Goal: Task Accomplishment & Management: Manage account settings

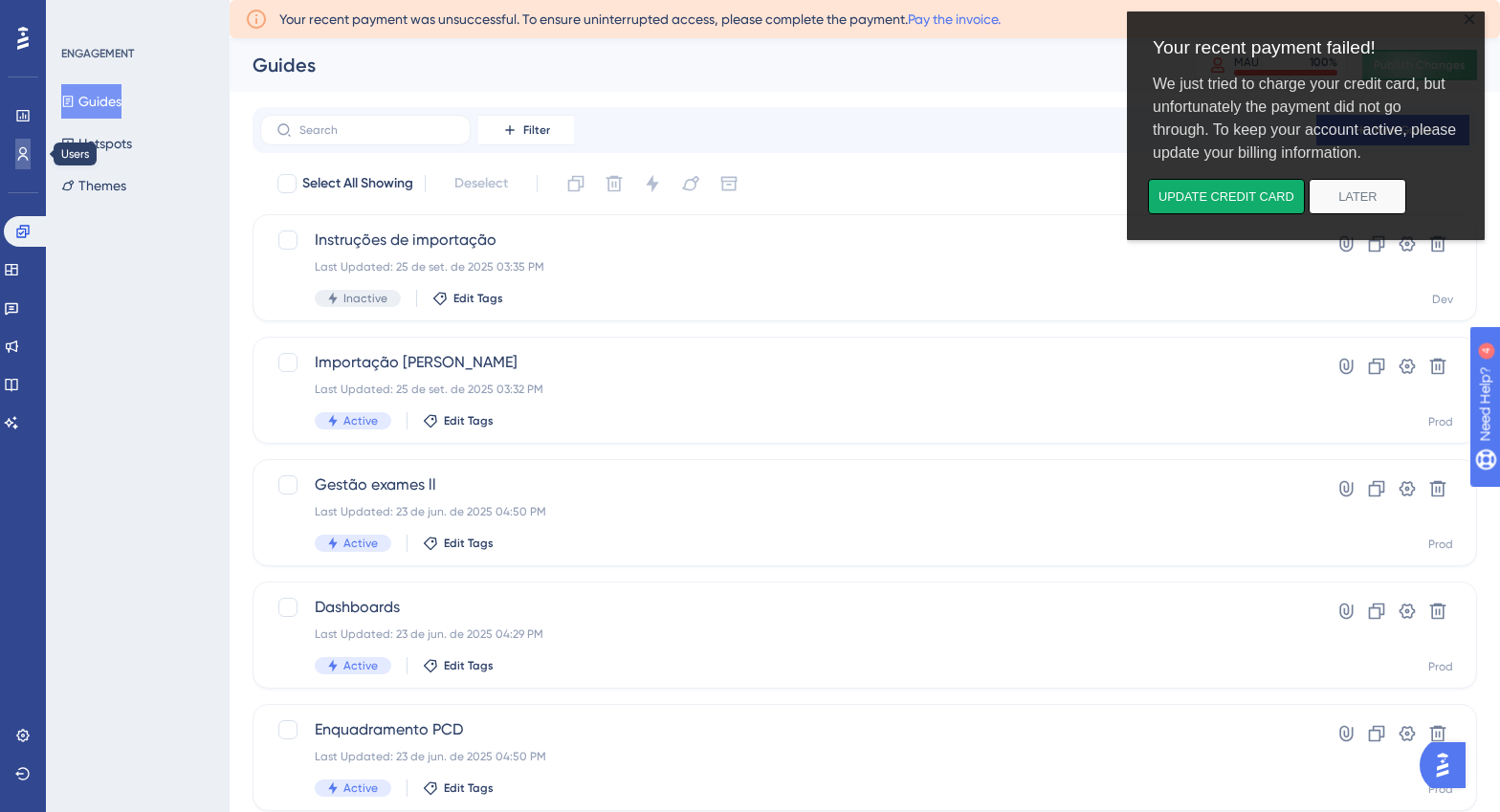
click at [15, 147] on icon at bounding box center [22, 154] width 15 height 15
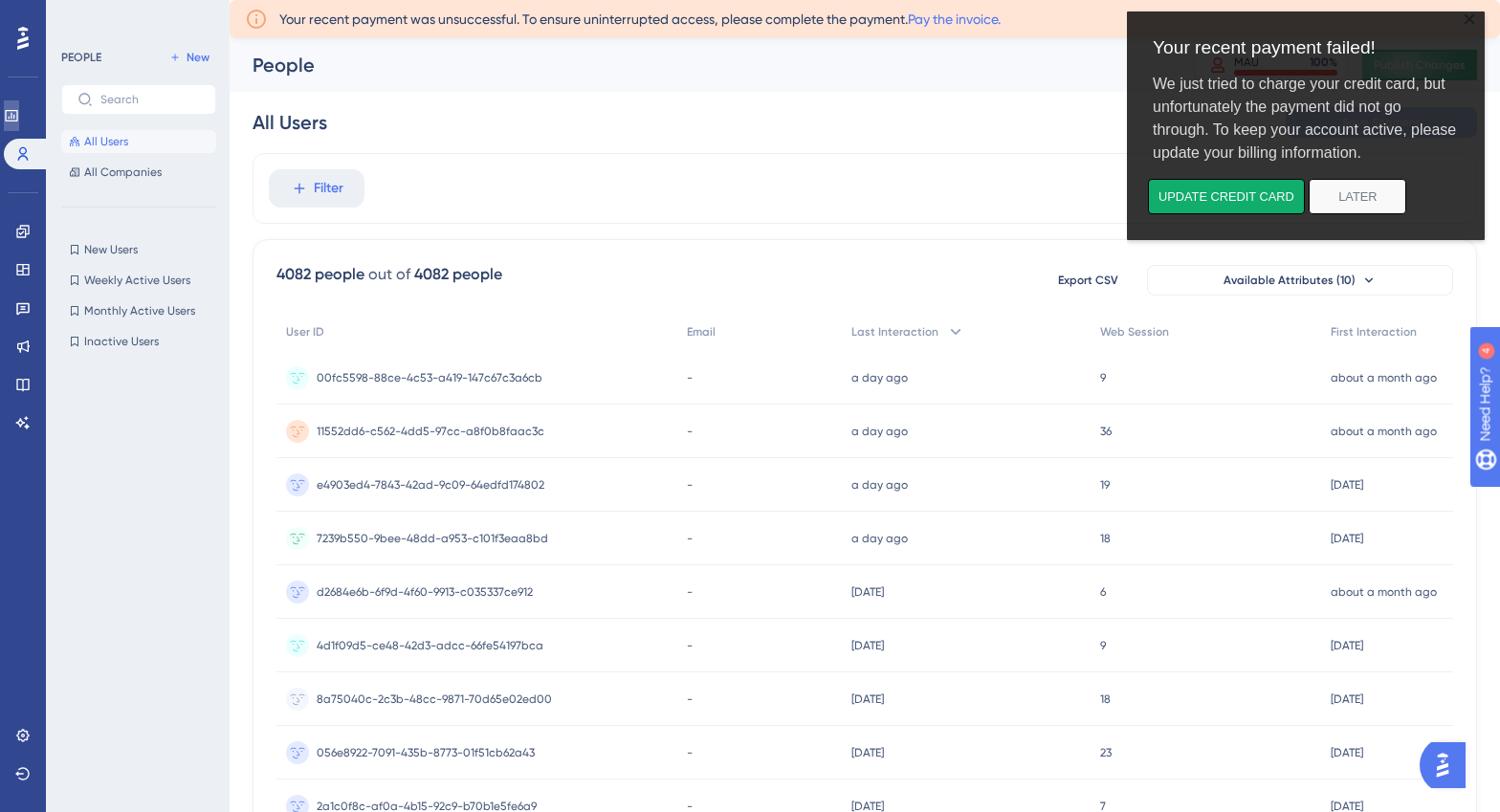
click at [15, 112] on icon at bounding box center [11, 115] width 15 height 15
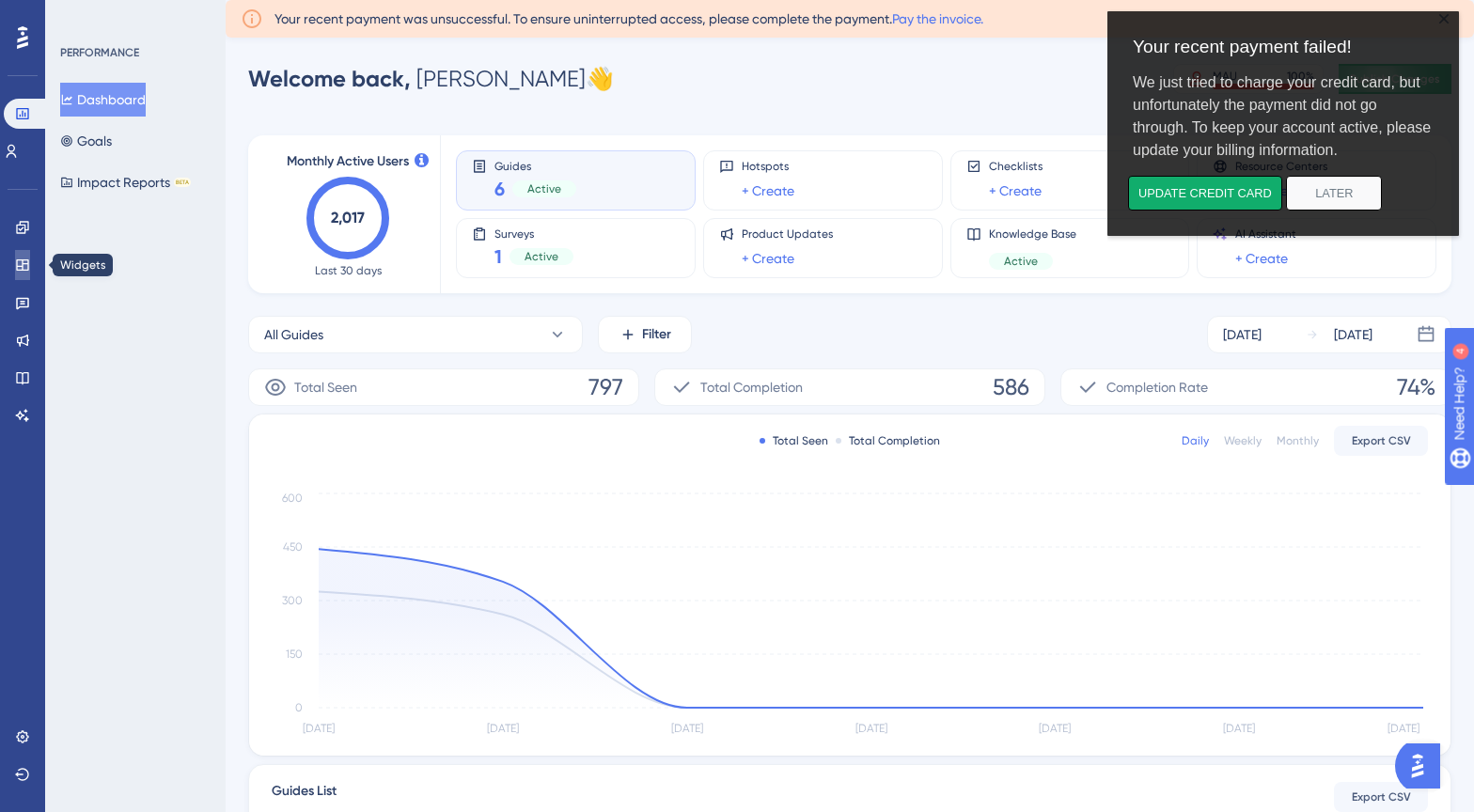
click at [22, 259] on icon at bounding box center [22, 265] width 15 height 15
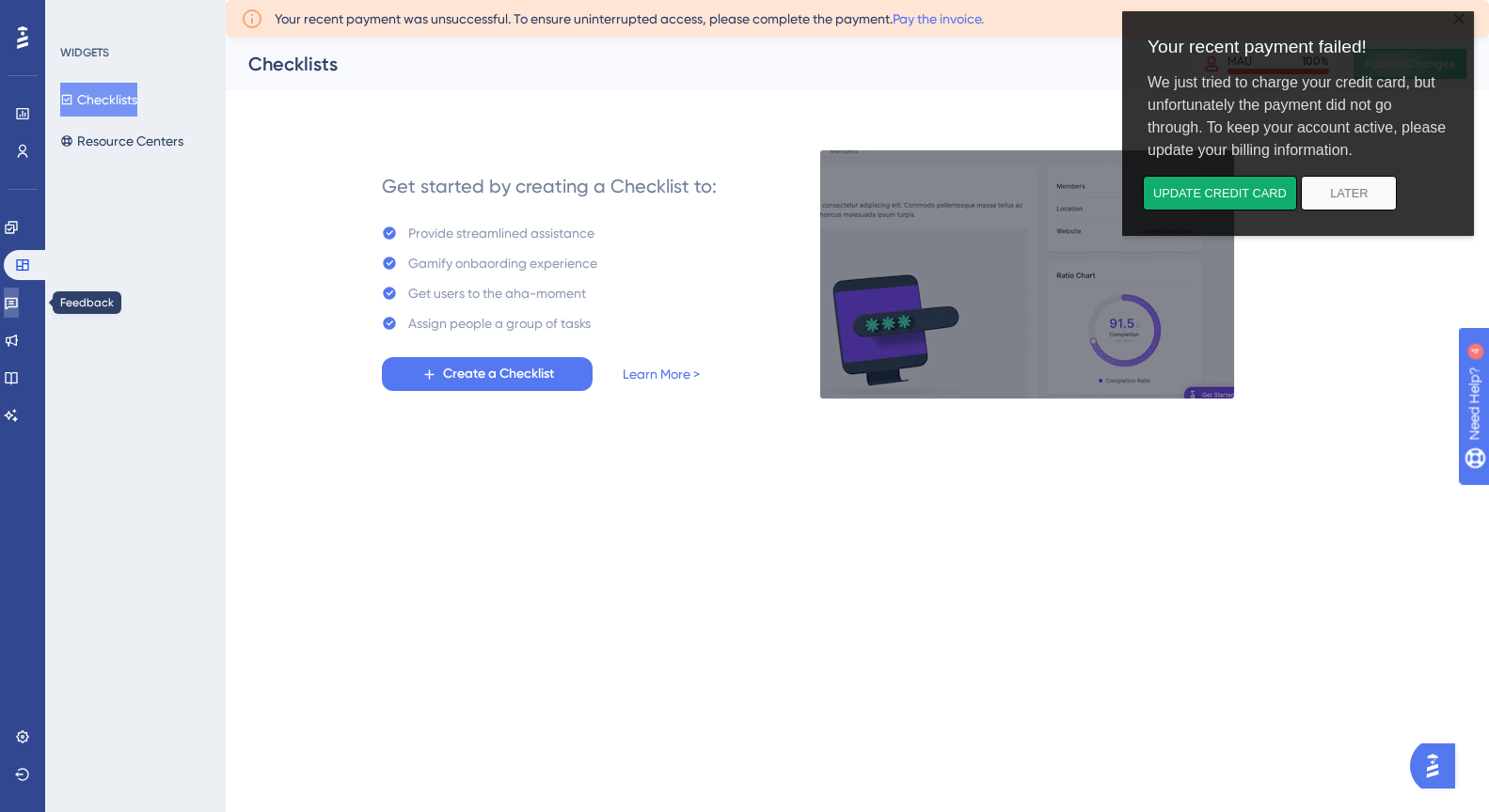
click at [19, 299] on icon at bounding box center [11, 302] width 15 height 15
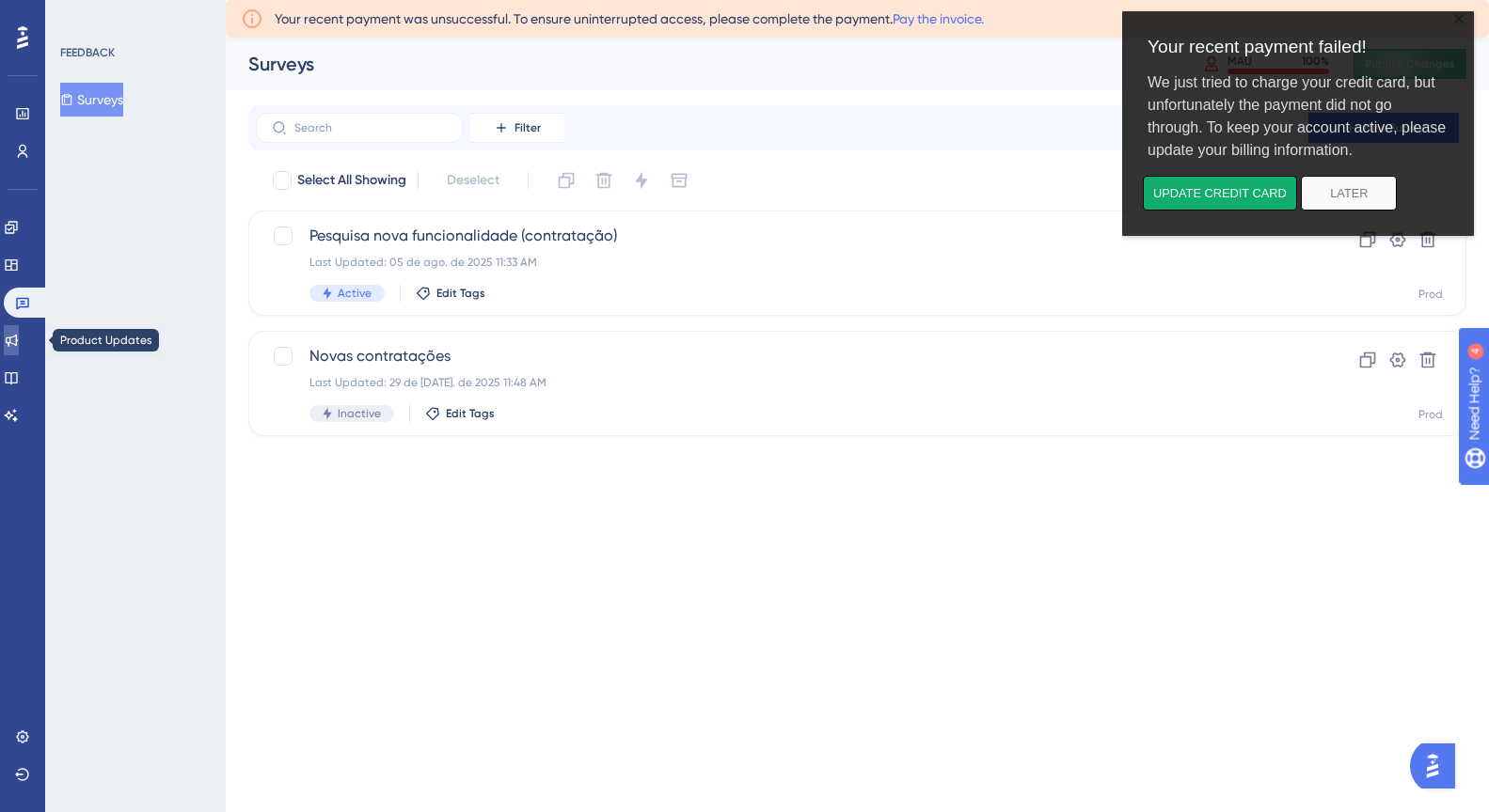
click at [19, 342] on icon at bounding box center [11, 339] width 15 height 15
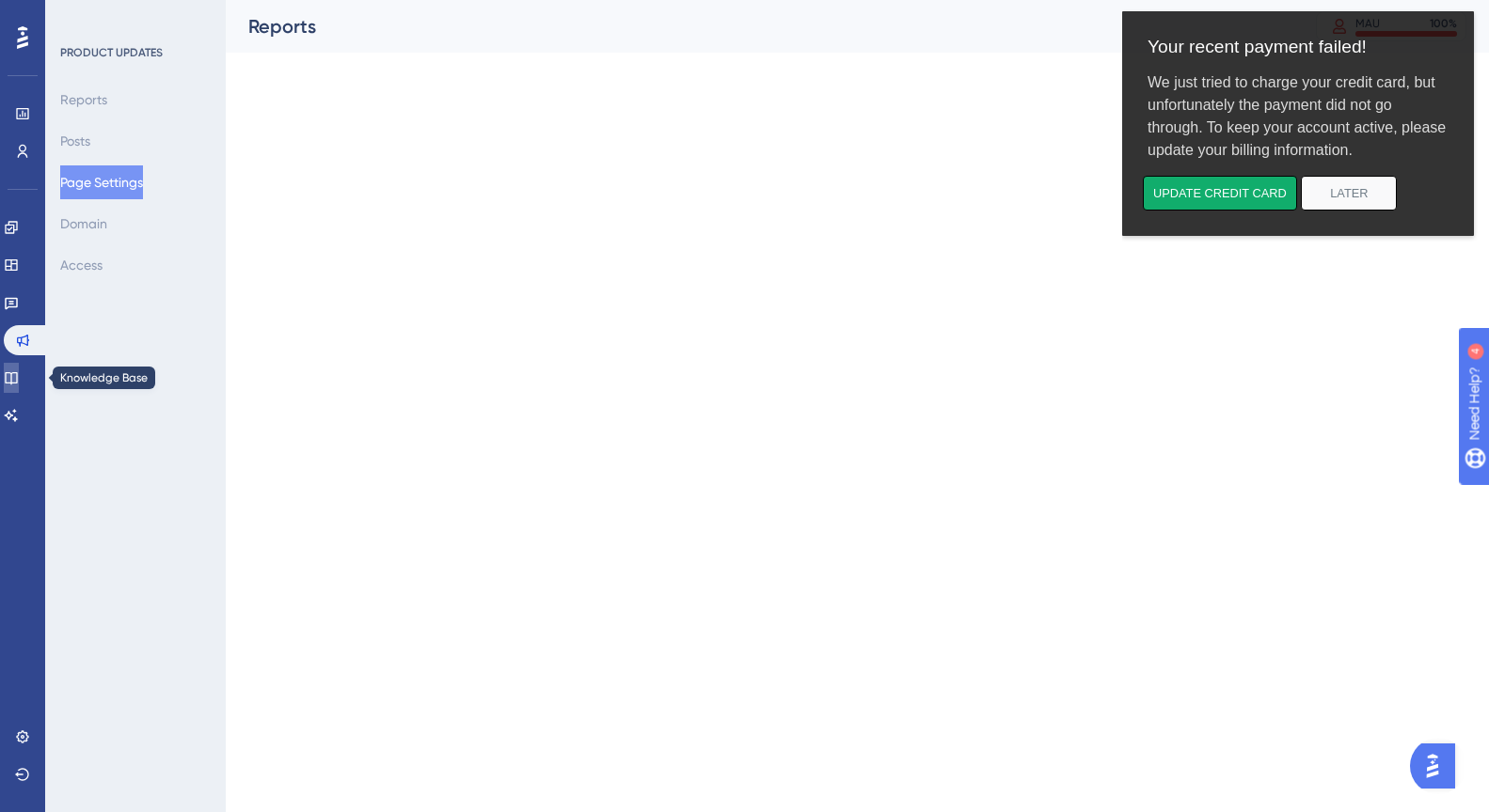
click at [19, 372] on icon at bounding box center [11, 378] width 15 height 15
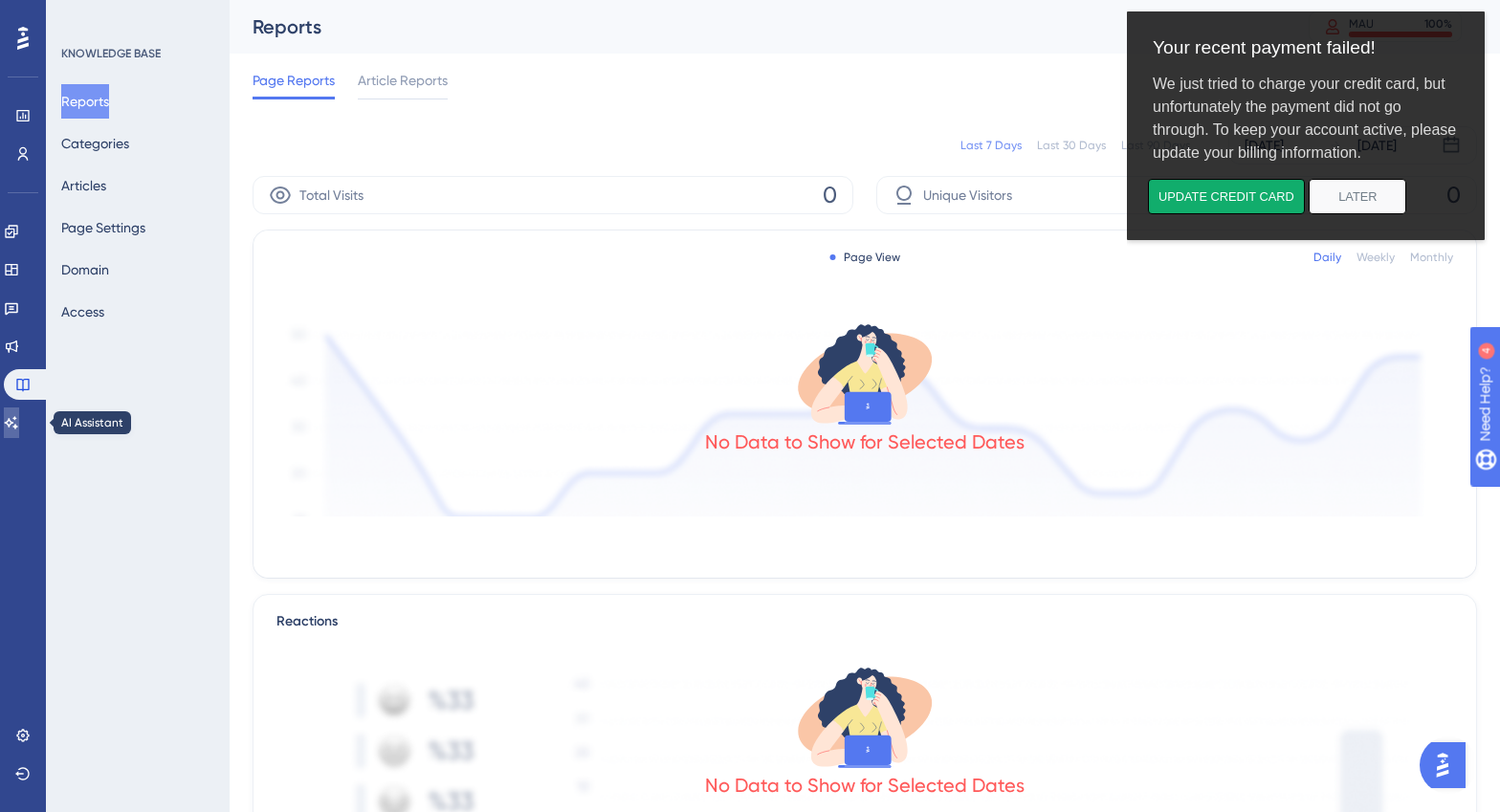
click at [19, 412] on link at bounding box center [11, 422] width 15 height 31
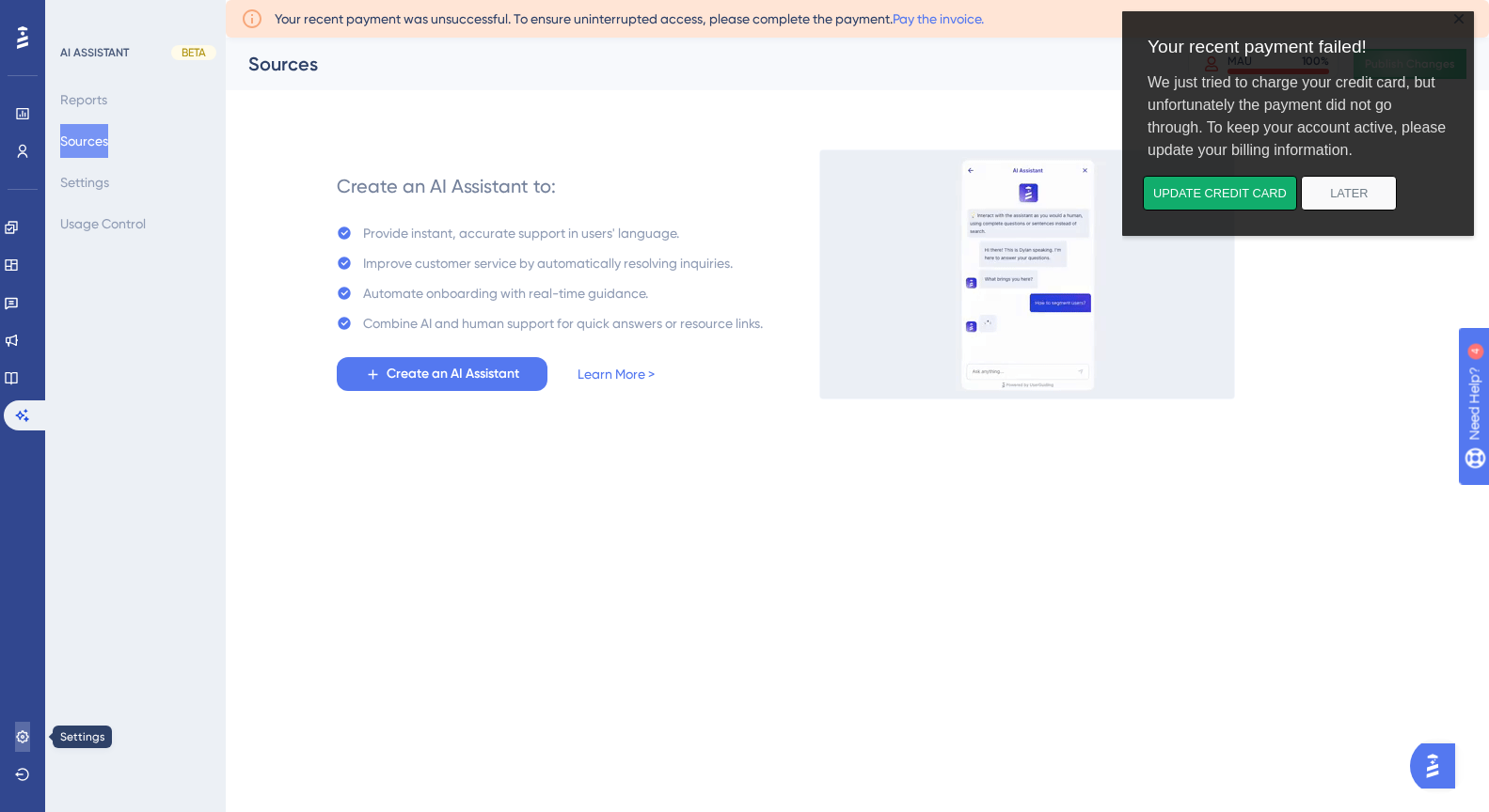
click at [17, 738] on icon at bounding box center [22, 736] width 15 height 15
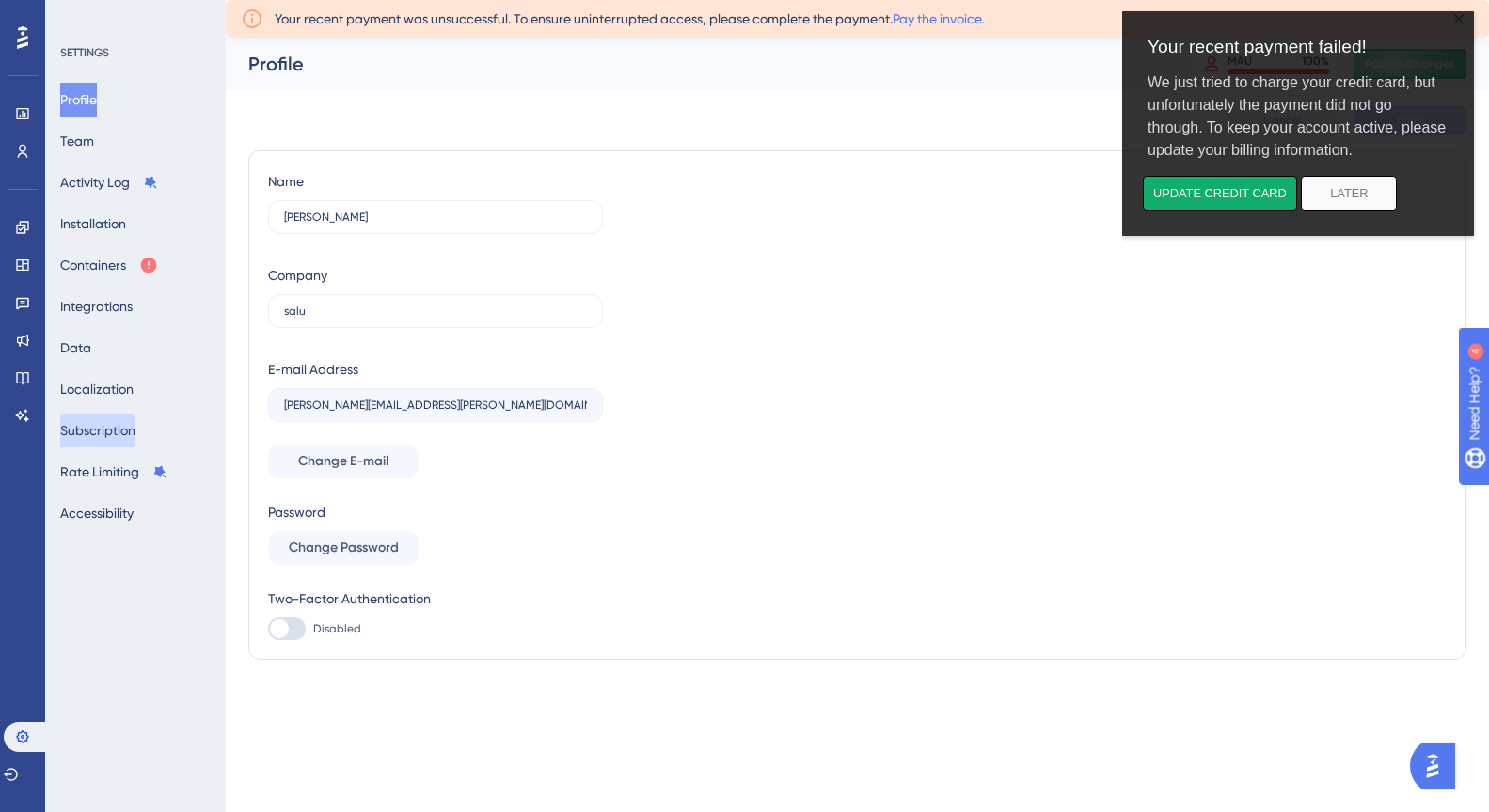
click at [114, 424] on button "Subscription" at bounding box center [97, 431] width 76 height 34
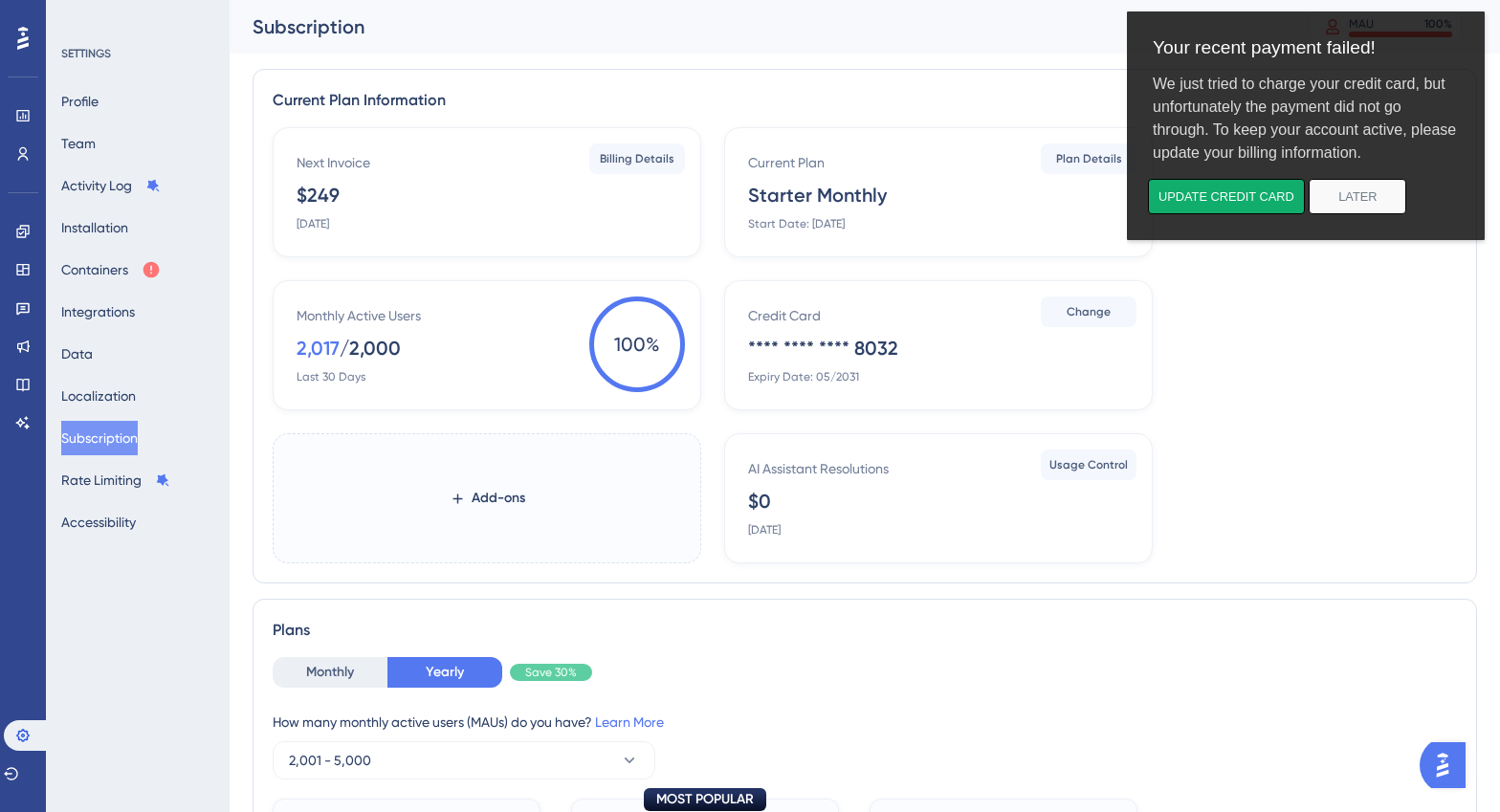
drag, startPoint x: 292, startPoint y: 198, endPoint x: 393, endPoint y: 195, distance: 101.0
click at [393, 195] on div "Next Invoice $249 [DATE] Billing Details" at bounding box center [487, 193] width 429 height 130
drag, startPoint x: 283, startPoint y: 347, endPoint x: 432, endPoint y: 343, distance: 149.1
click at [432, 343] on div "Monthly Active Users 2,017 / 2,000 Last 30 Days 100 %" at bounding box center [487, 345] width 429 height 130
drag, startPoint x: 417, startPoint y: 350, endPoint x: 337, endPoint y: 316, distance: 86.9
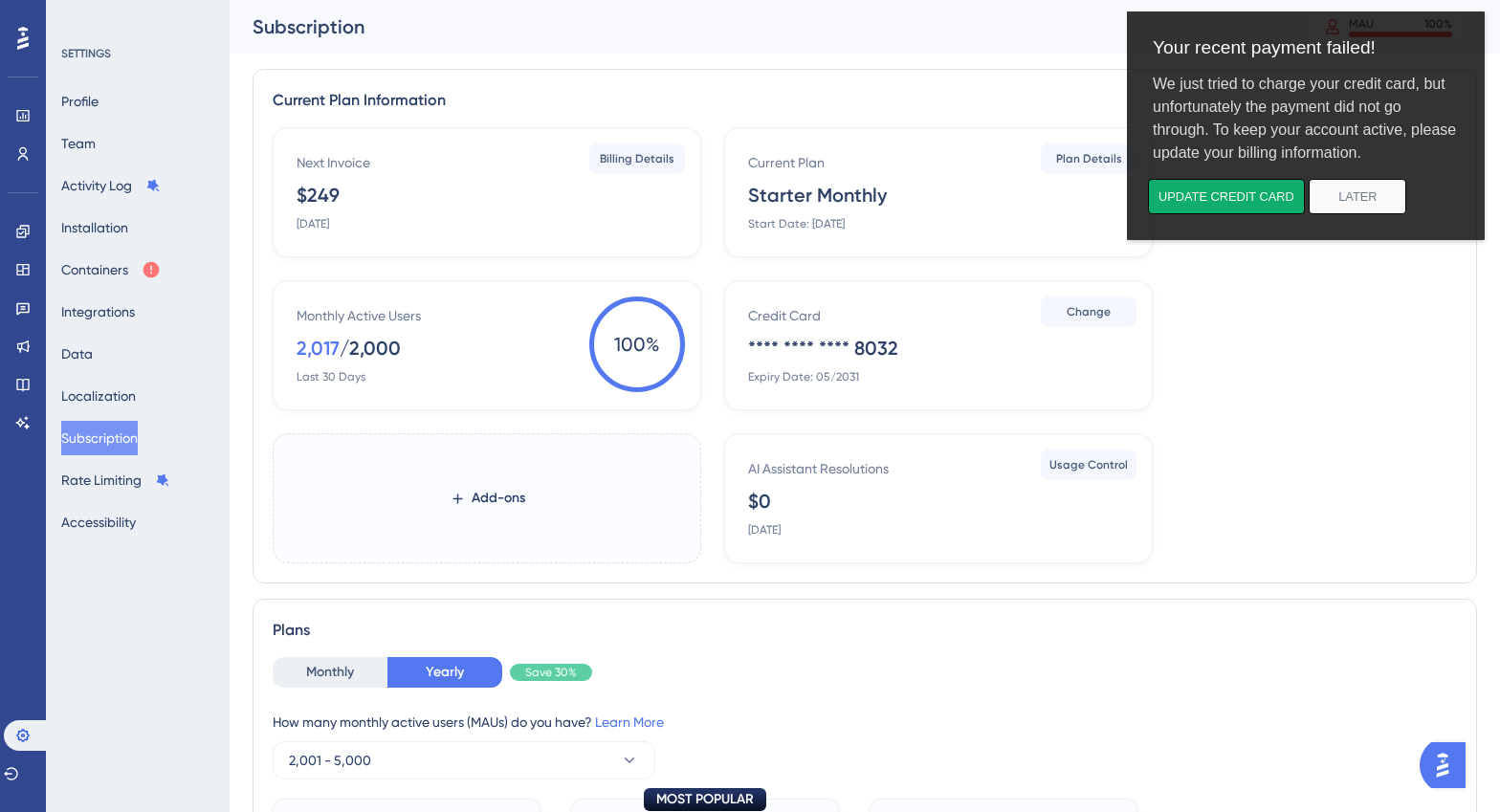
click at [337, 316] on div "Monthly Active Users 2,017 / 2,000 Last 30 Days" at bounding box center [490, 344] width 388 height 81
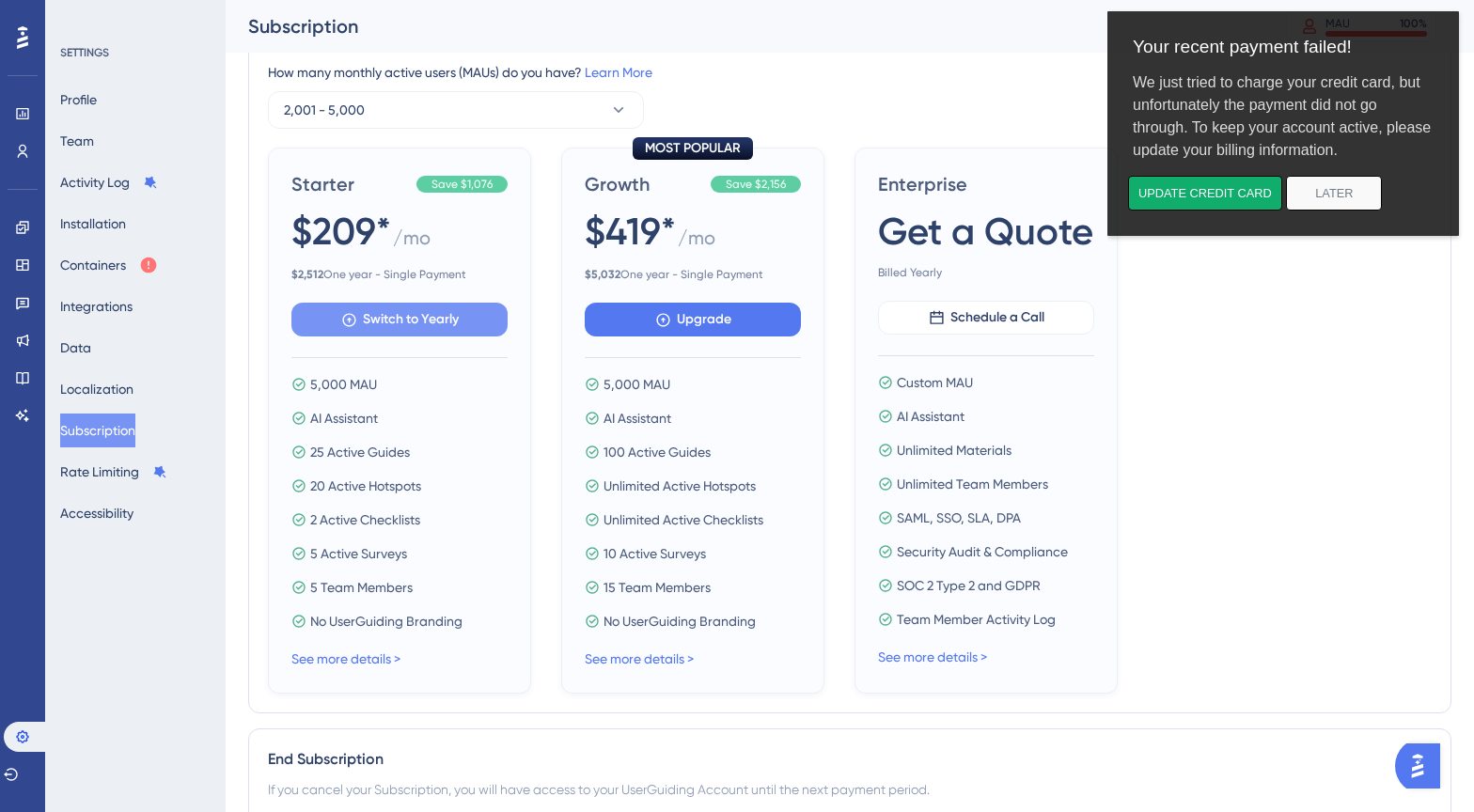
scroll to position [535, 0]
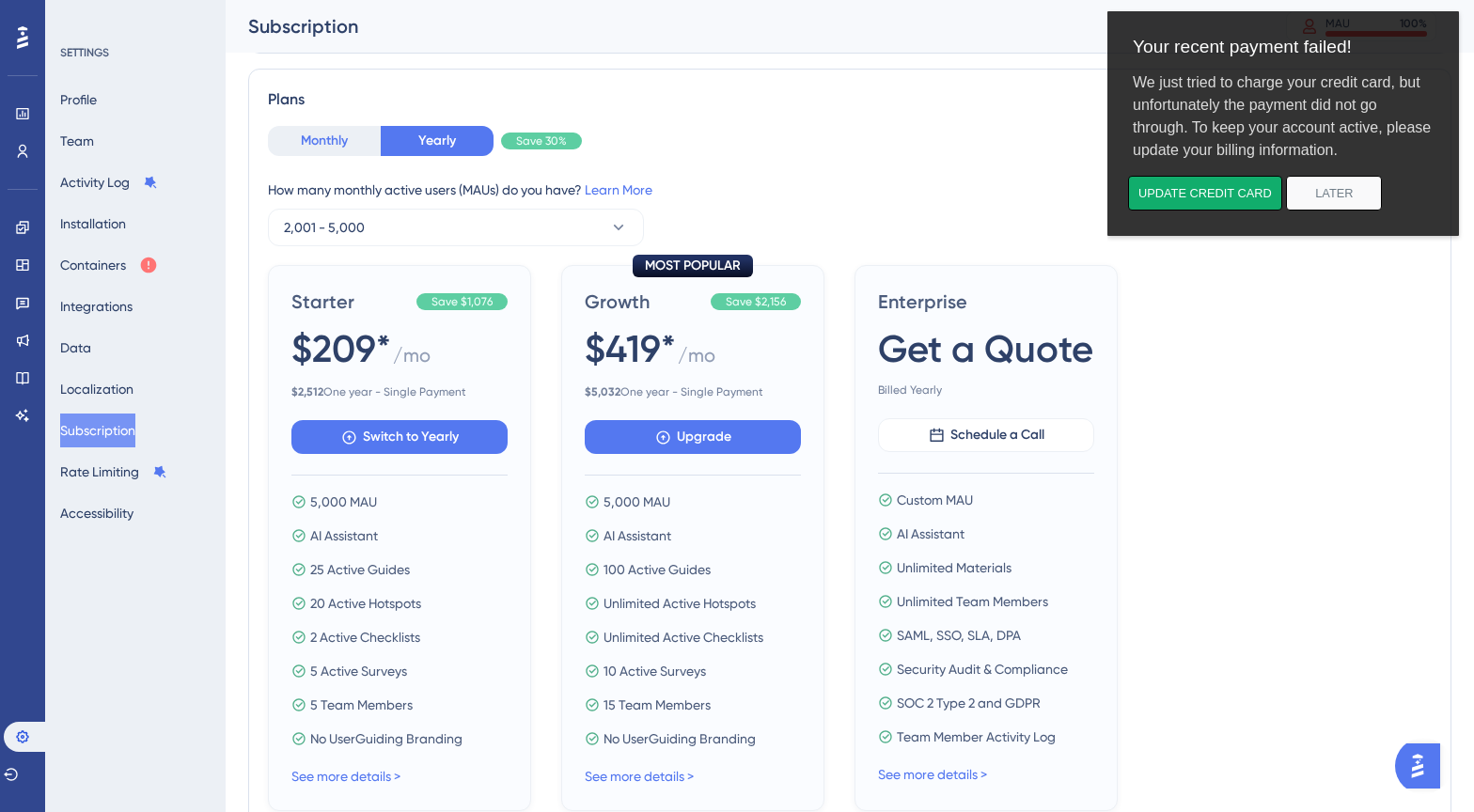
click at [334, 146] on button "Monthly" at bounding box center [324, 140] width 113 height 30
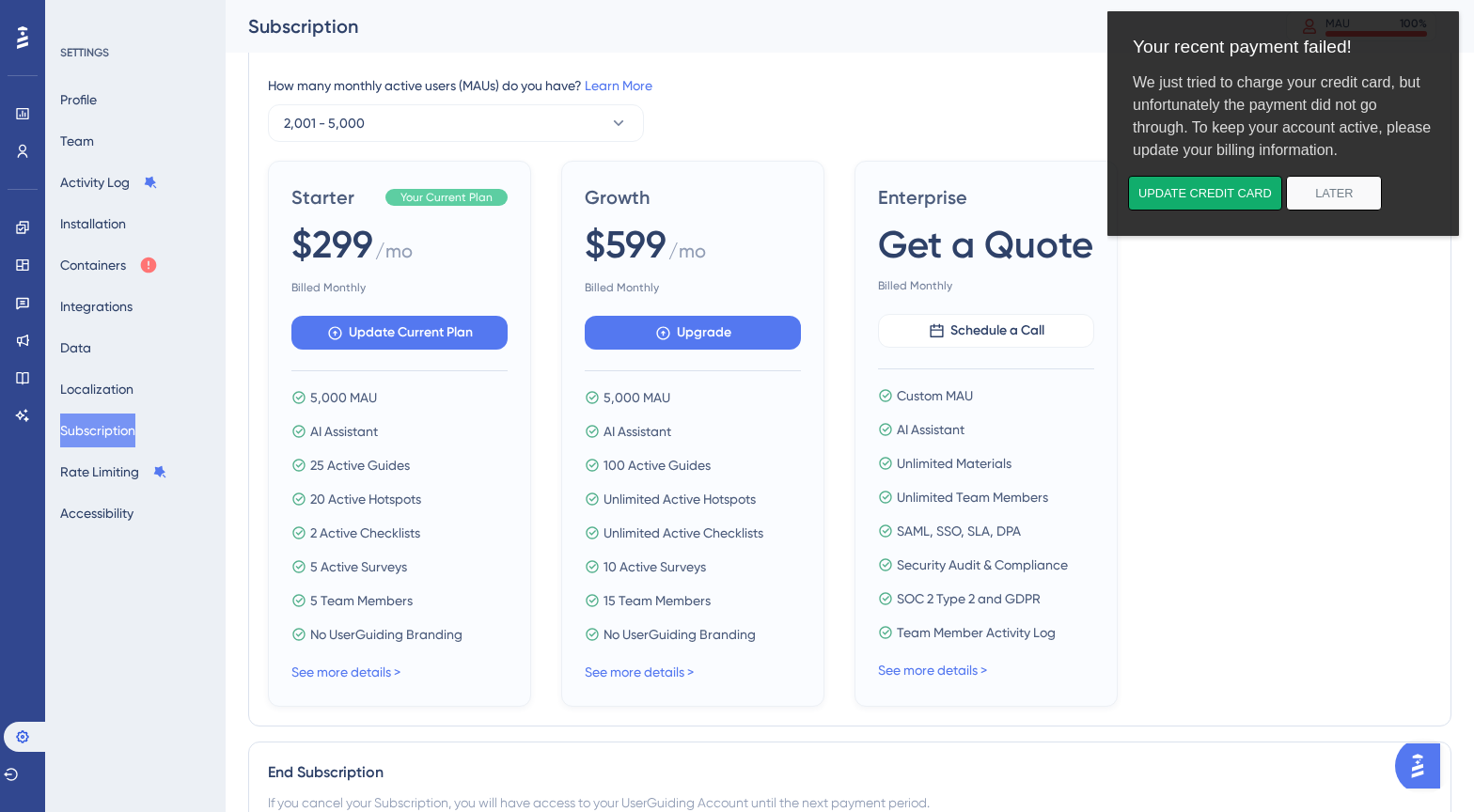
scroll to position [635, 0]
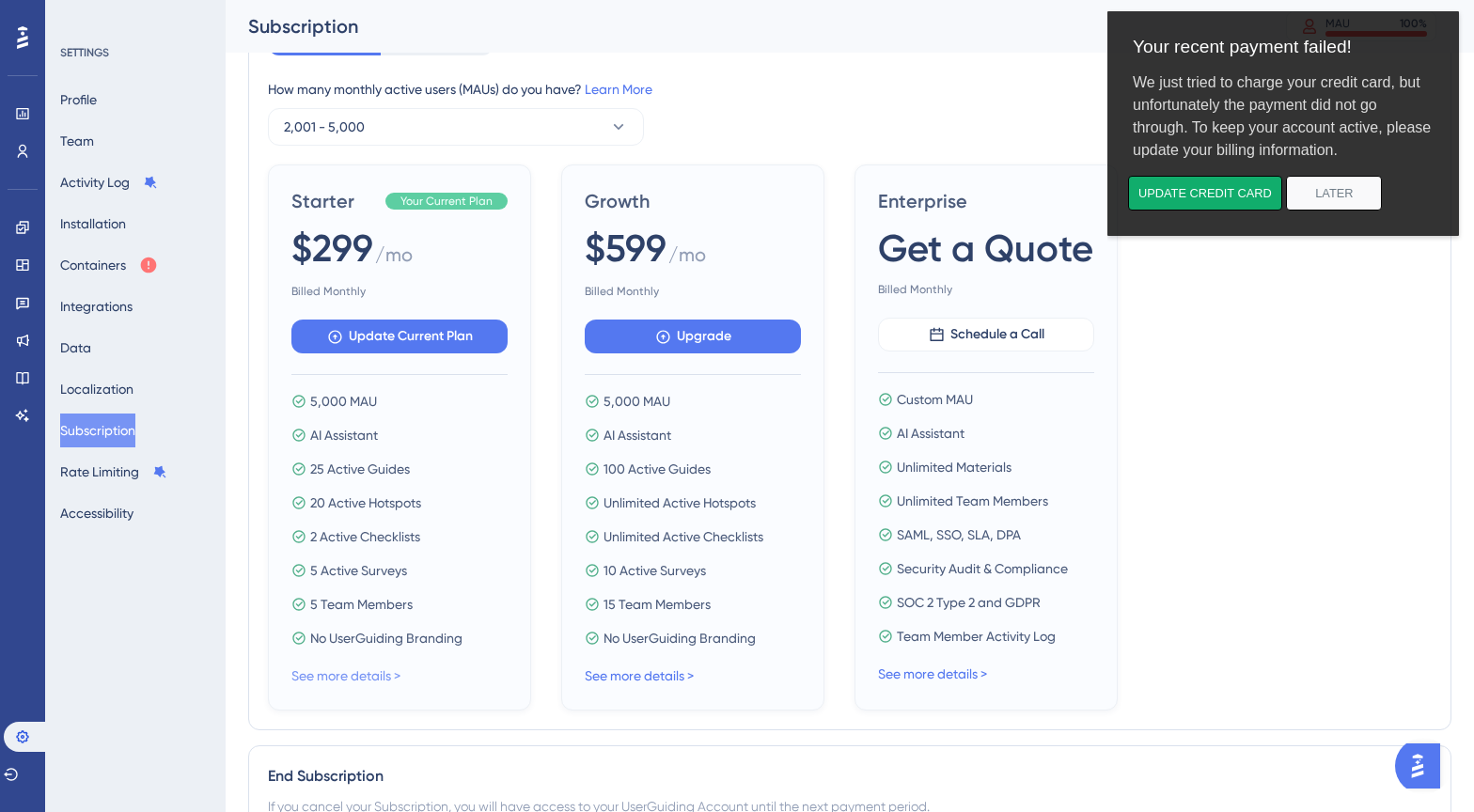
click at [381, 674] on link "See more details >" at bounding box center [345, 676] width 109 height 15
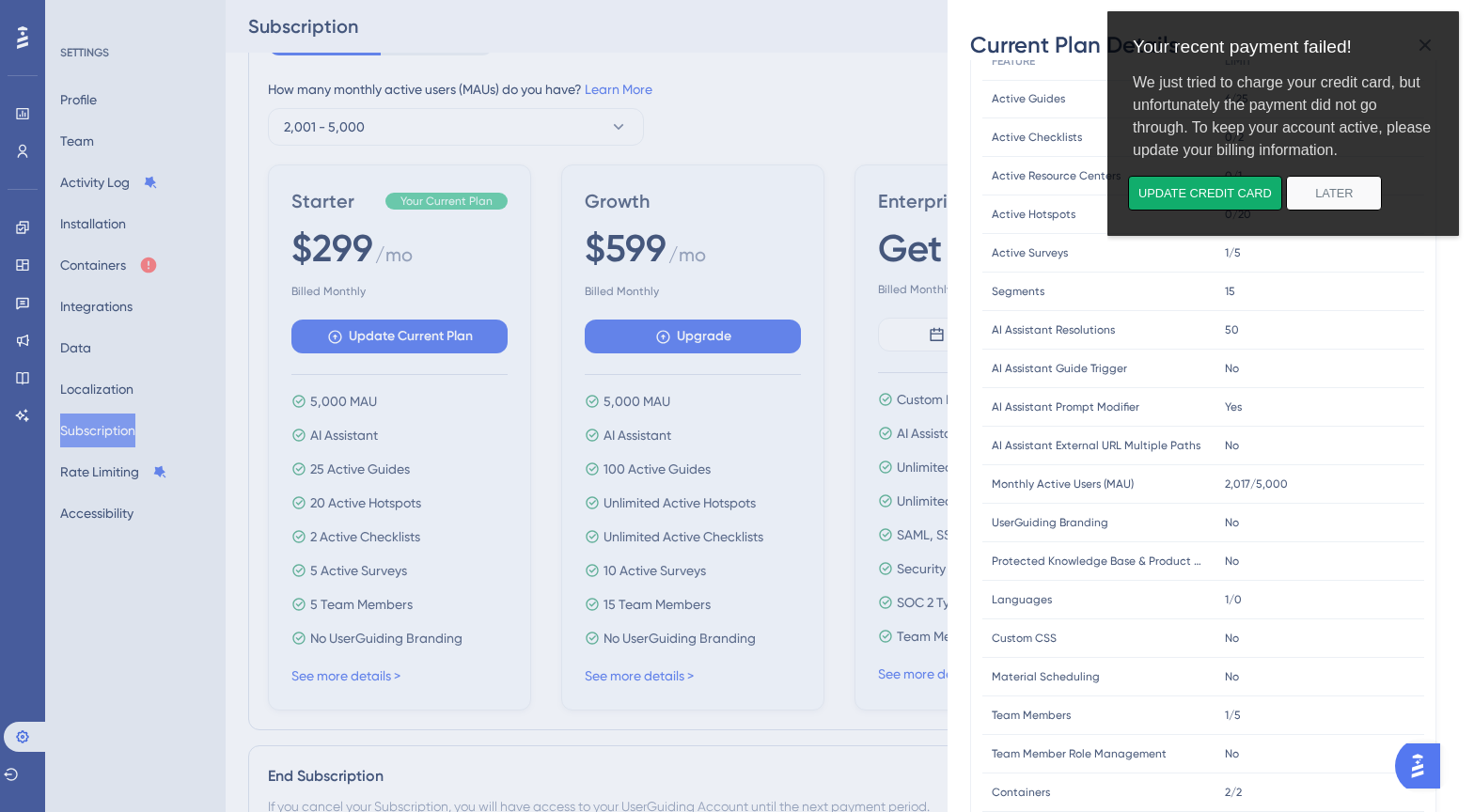
scroll to position [0, 0]
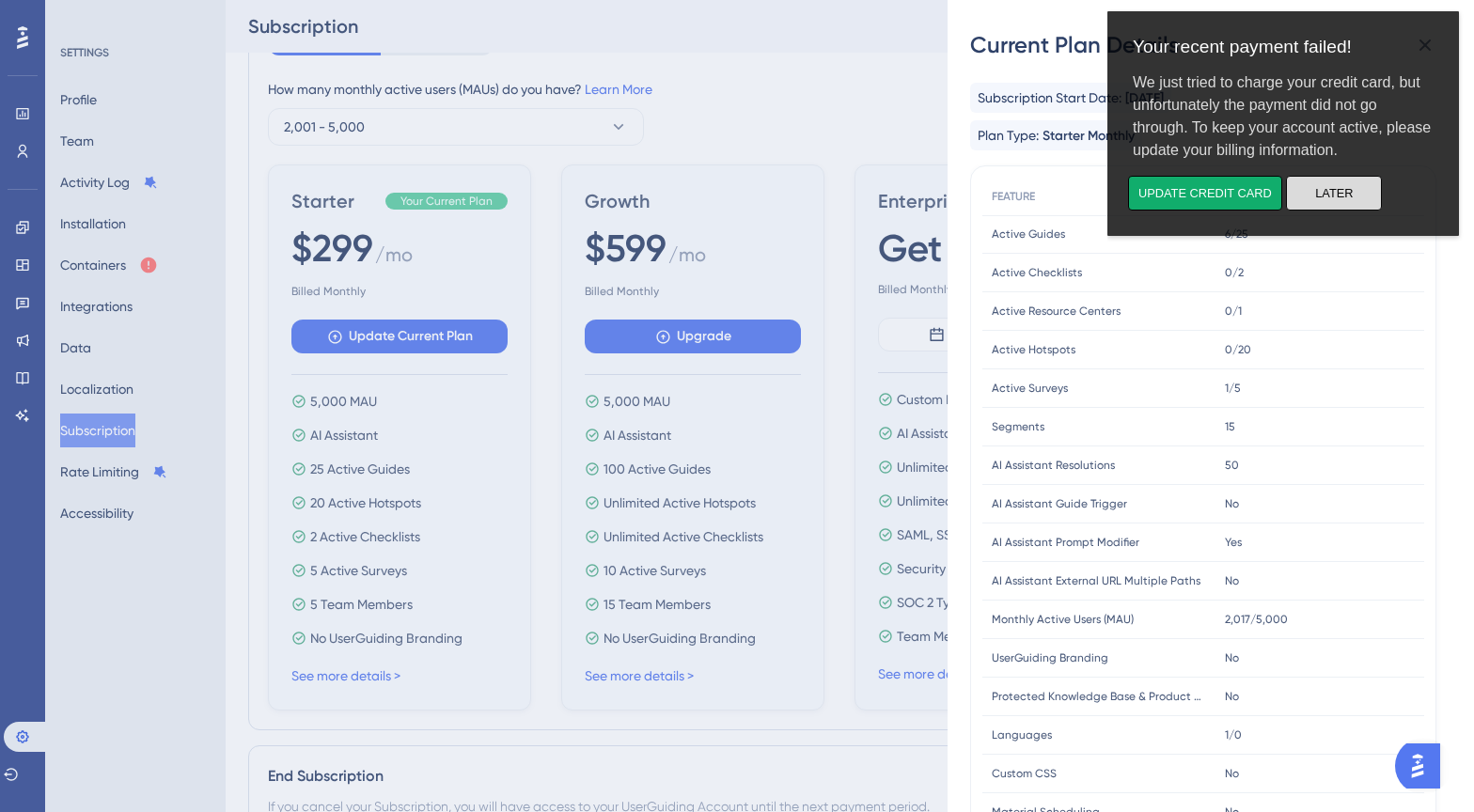
click at [1354, 181] on button "Later" at bounding box center [1335, 192] width 96 height 34
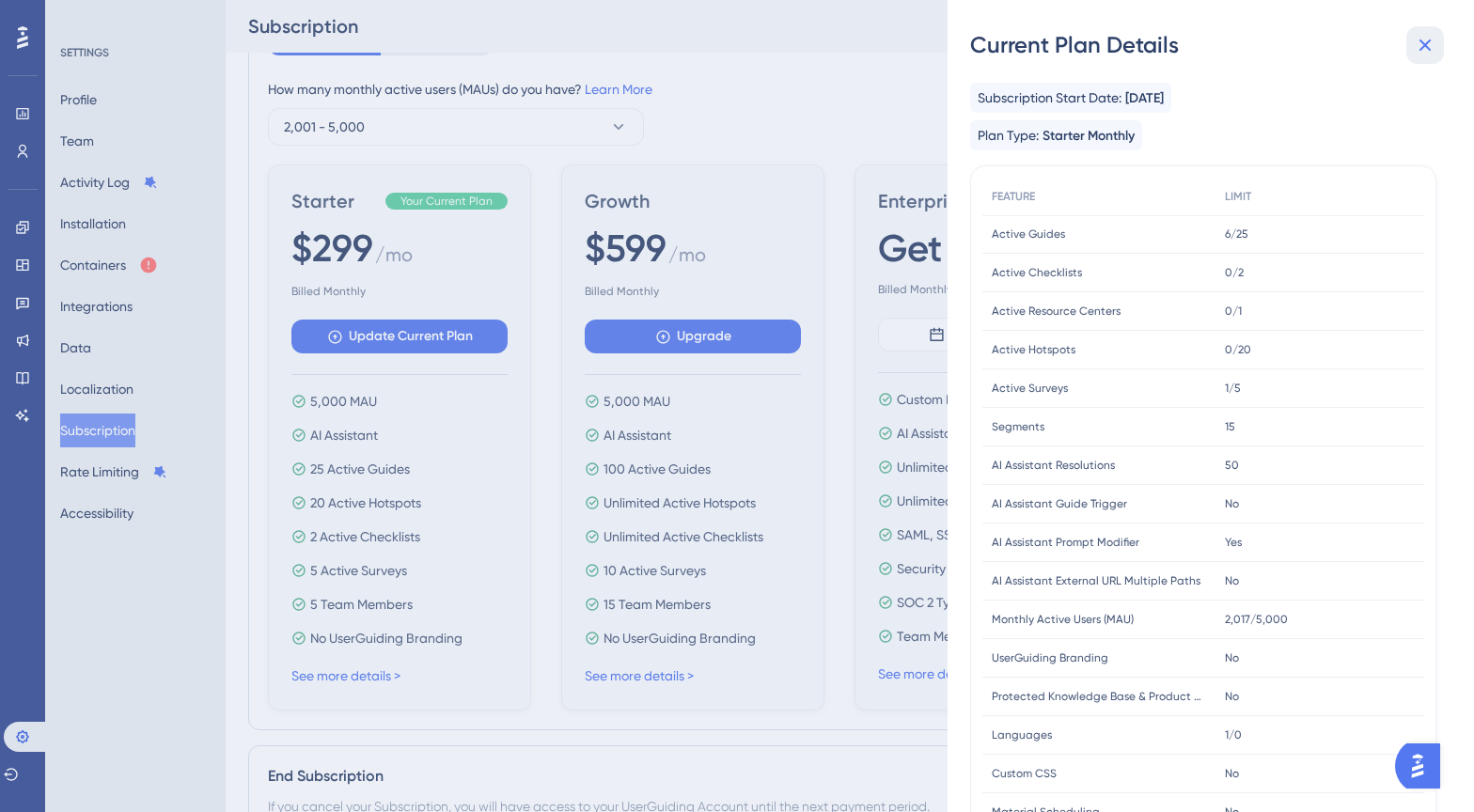
click at [1424, 40] on icon at bounding box center [1425, 45] width 23 height 23
